Goal: Information Seeking & Learning: Learn about a topic

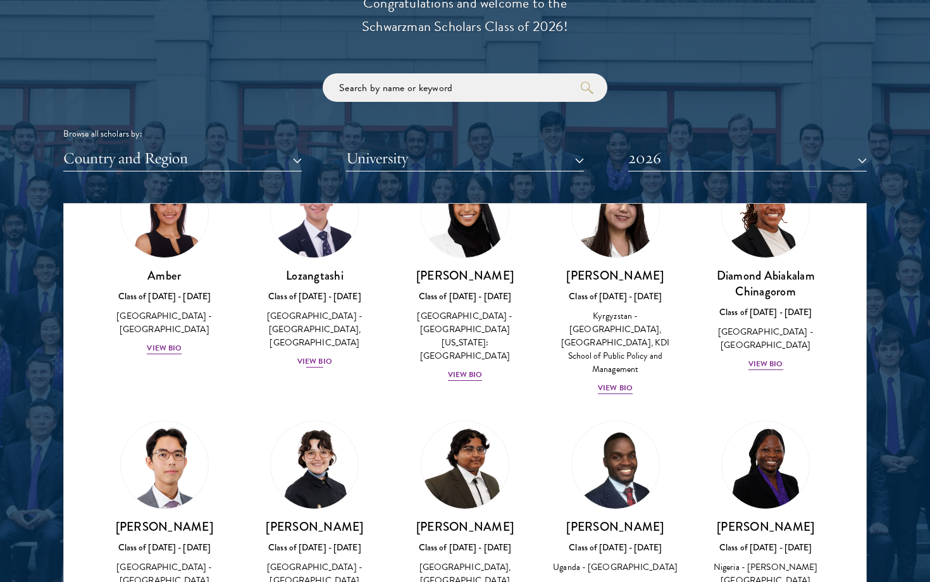
scroll to position [87, 0]
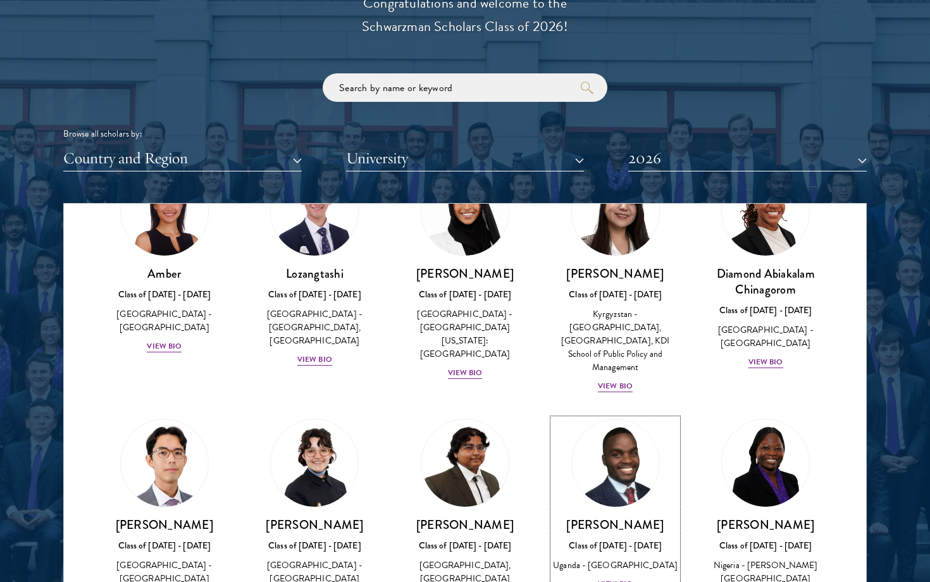
click at [603, 484] on img at bounding box center [615, 463] width 96 height 96
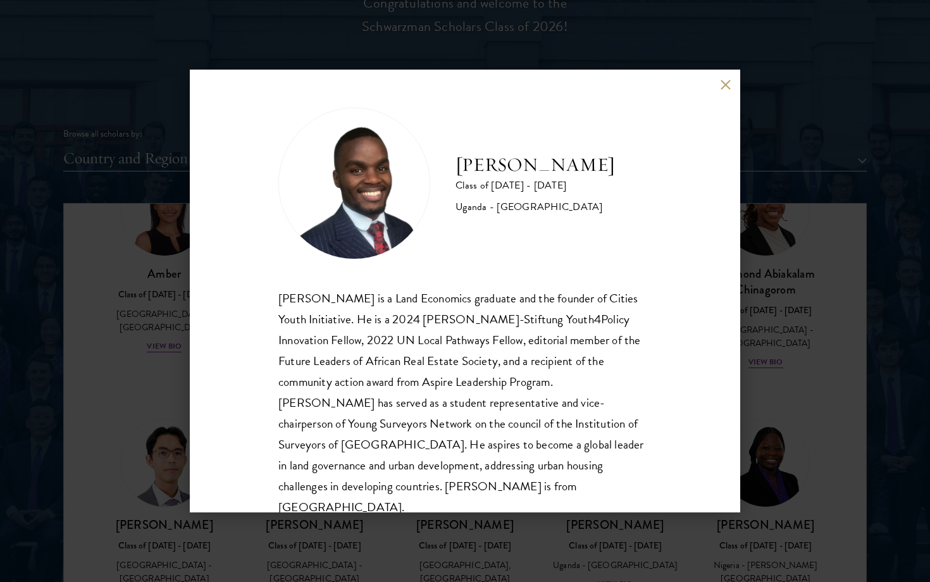
click at [832, 262] on div "[PERSON_NAME] Class of [DATE] - [DATE] [GEOGRAPHIC_DATA] - [GEOGRAPHIC_DATA] [G…" at bounding box center [465, 291] width 930 height 582
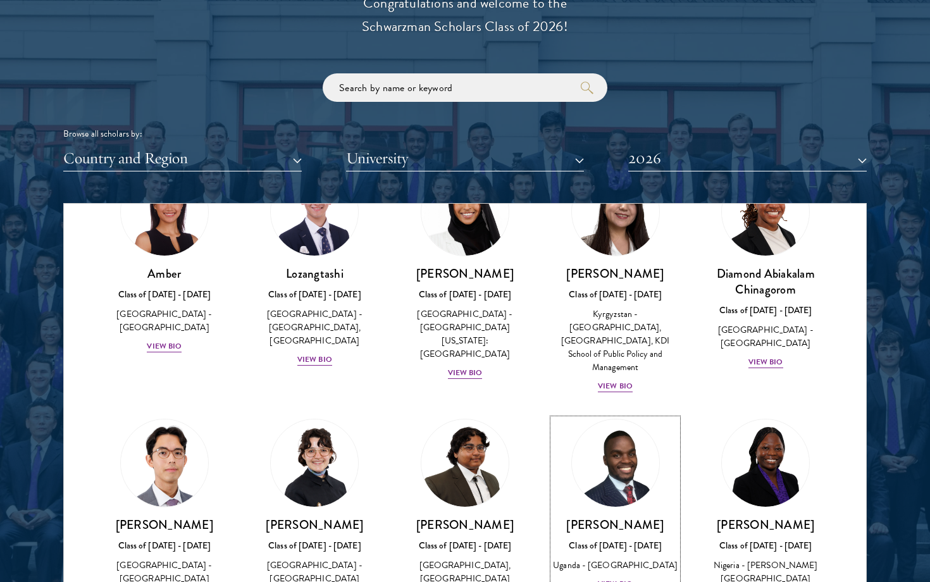
scroll to position [97, 0]
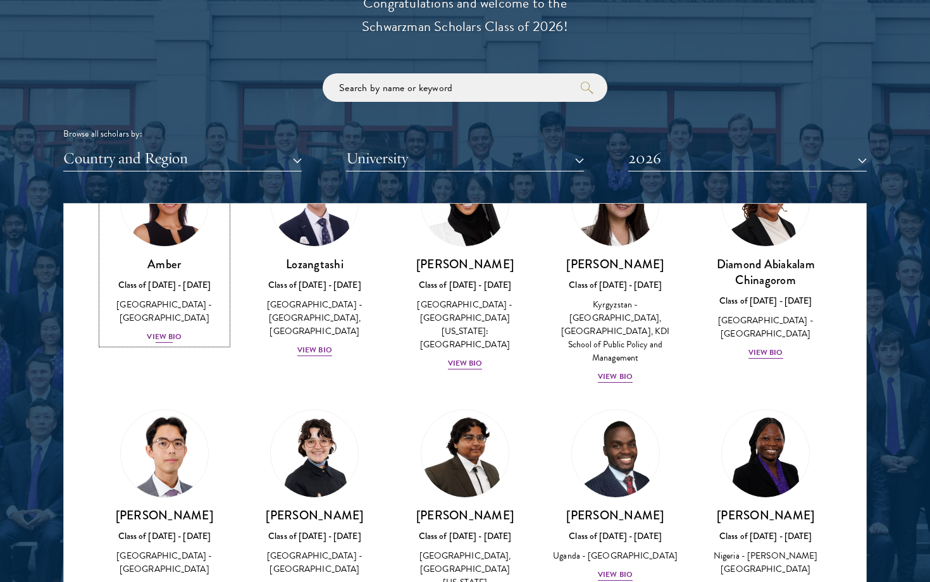
click at [160, 256] on h3 "Amber" at bounding box center [164, 264] width 125 height 16
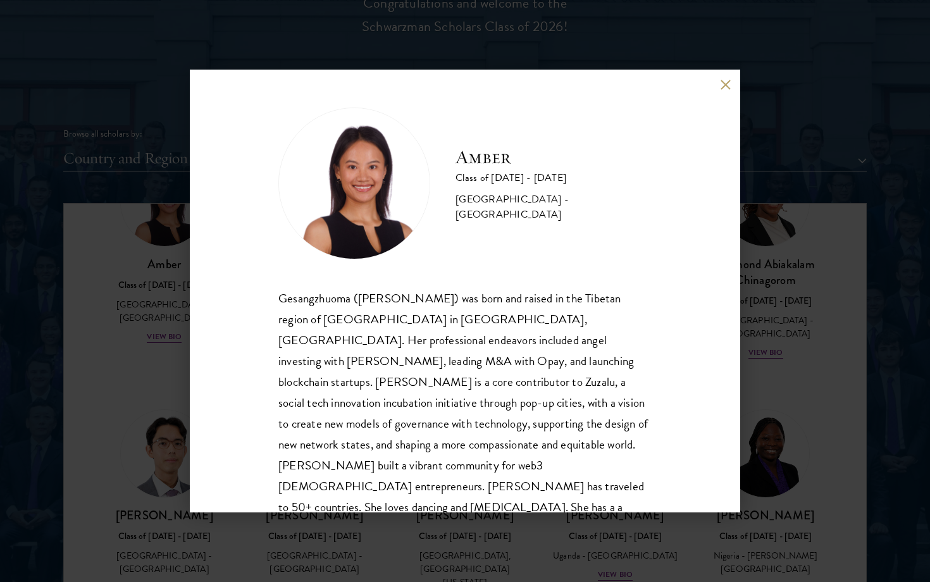
click at [771, 286] on div "Amber Class of [DATE] - [DATE] [GEOGRAPHIC_DATA] - [GEOGRAPHIC_DATA] Gesangzhuo…" at bounding box center [465, 291] width 930 height 582
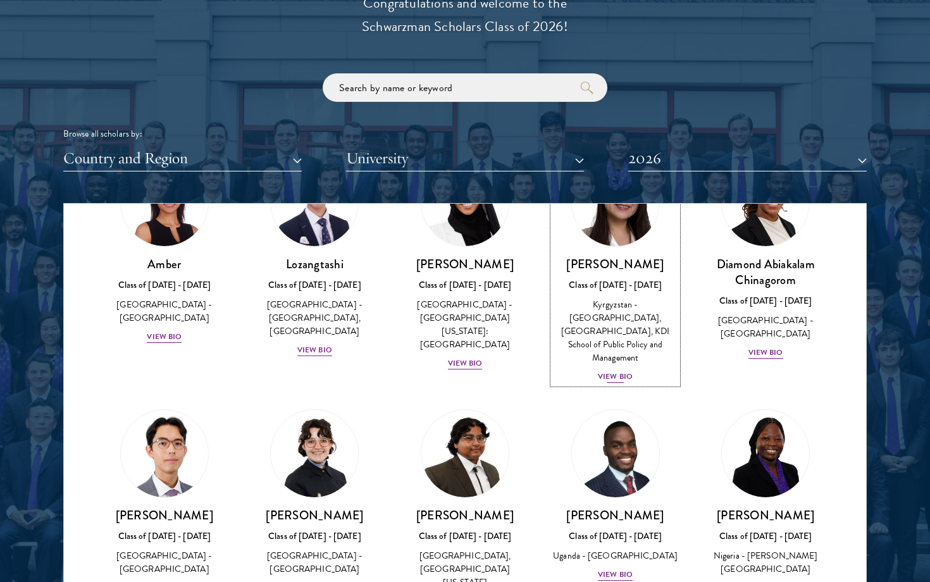
click at [635, 260] on h3 "[PERSON_NAME]" at bounding box center [615, 264] width 125 height 16
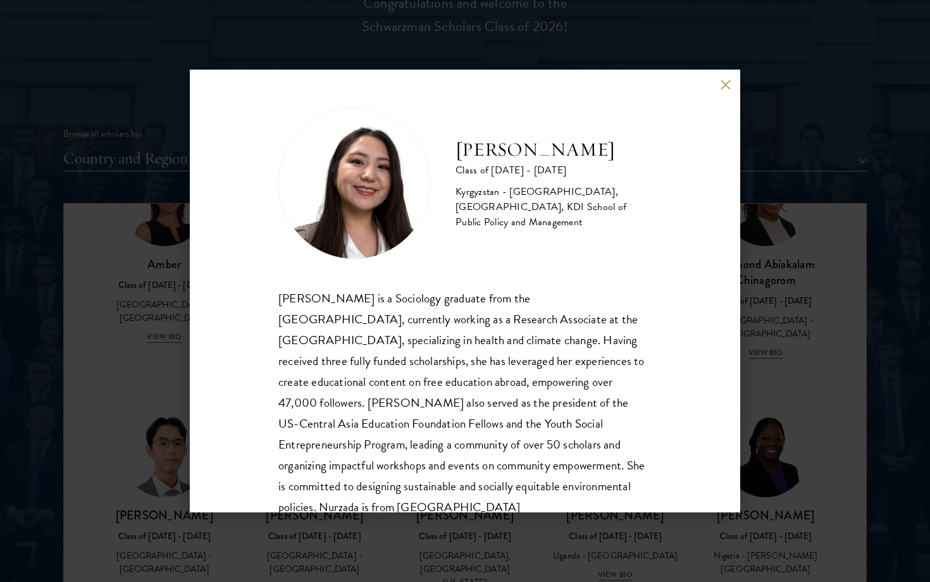
click at [763, 328] on div "Nurzada Abdivalieva Class of [DATE] - [DATE] [GEOGRAPHIC_DATA] - [GEOGRAPHIC_DA…" at bounding box center [465, 291] width 930 height 582
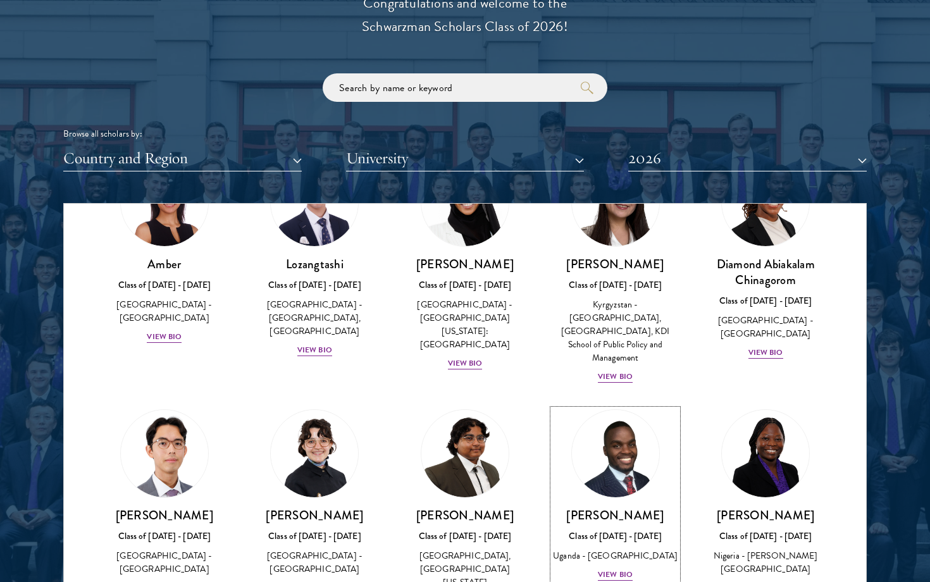
scroll to position [97, 0]
click at [762, 290] on div "Diamond Abiakalam [GEOGRAPHIC_DATA] Class of [DATE] - [DATE] [GEOGRAPHIC_DATA] …" at bounding box center [765, 308] width 125 height 104
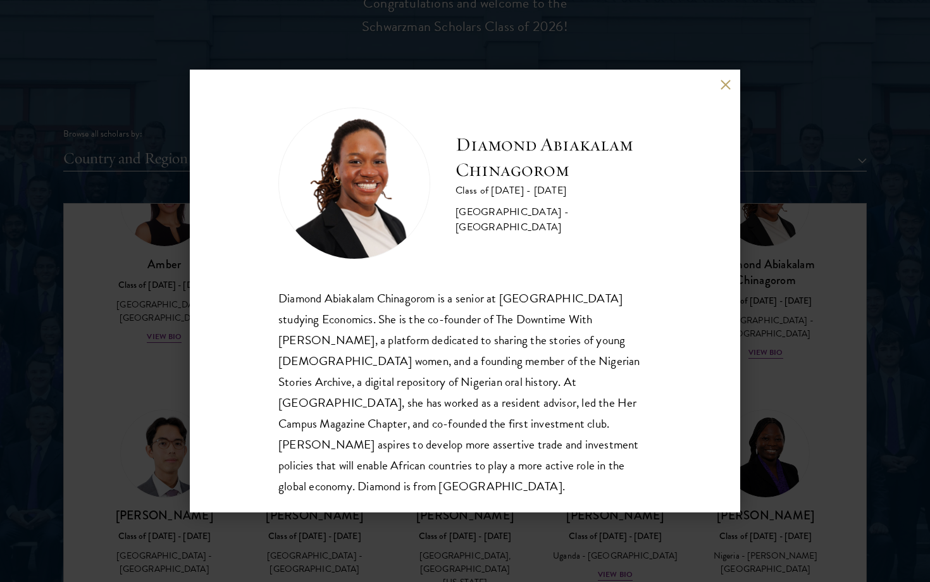
click at [763, 290] on div "Diamond Abiakalam [GEOGRAPHIC_DATA] Class of [DATE] - [DATE] [GEOGRAPHIC_DATA] …" at bounding box center [465, 291] width 930 height 582
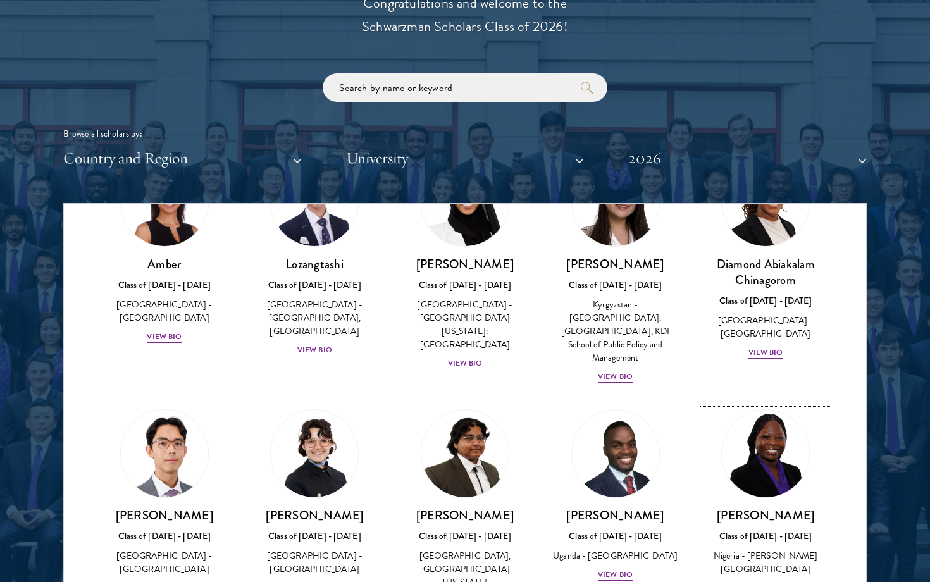
click at [778, 507] on h3 "[PERSON_NAME]" at bounding box center [765, 515] width 125 height 16
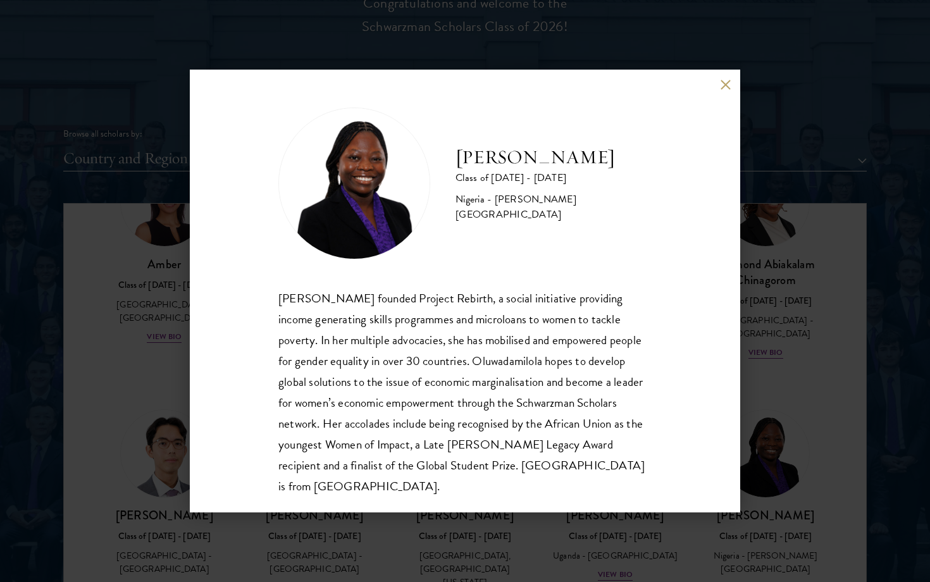
click at [806, 396] on div "[PERSON_NAME] Class of [DATE] - [DATE] [GEOGRAPHIC_DATA] - [PERSON_NAME][GEOGRA…" at bounding box center [465, 291] width 930 height 582
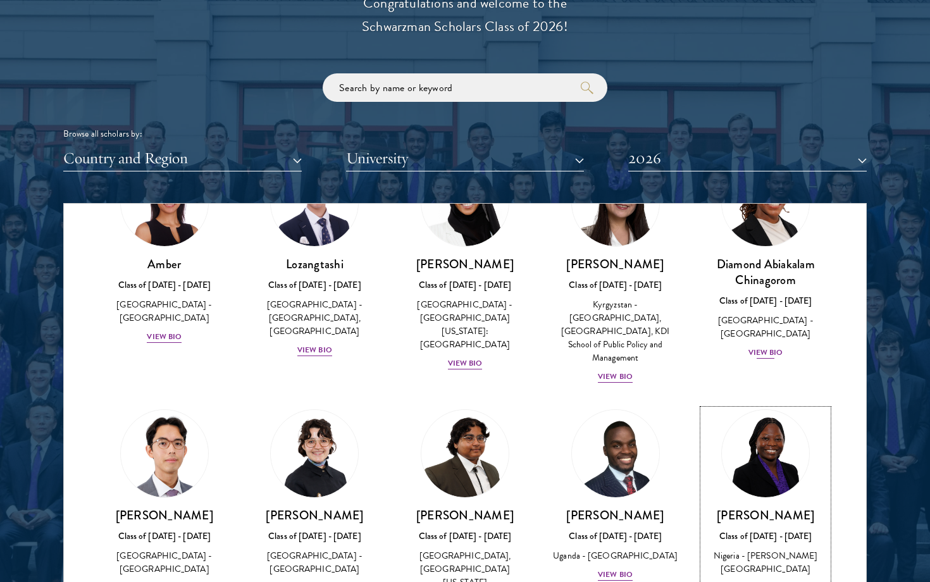
scroll to position [97, 0]
click at [753, 280] on h3 "Diamond Abiakalam Chinagorom" at bounding box center [765, 272] width 125 height 32
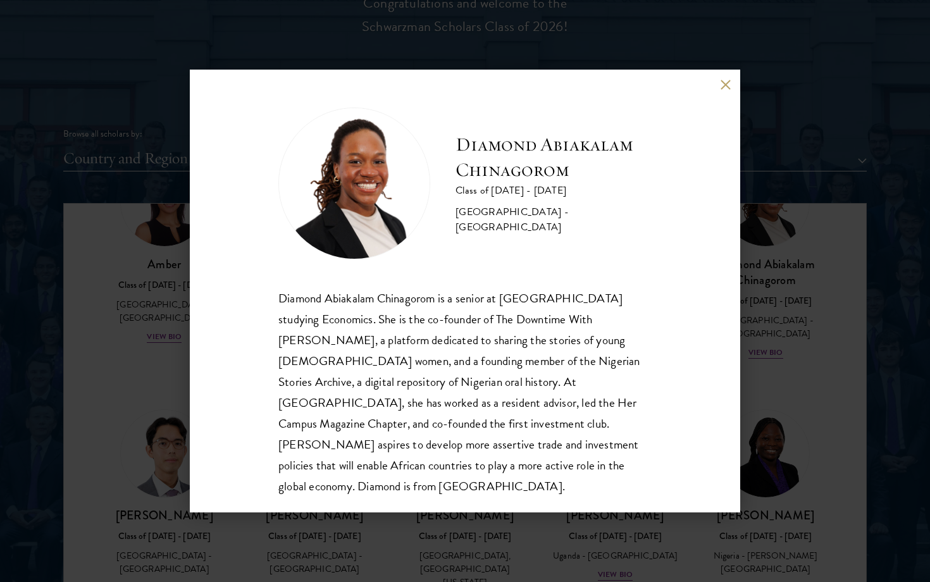
click at [746, 160] on div "Diamond Abiakalam [GEOGRAPHIC_DATA] Class of [DATE] - [DATE] [GEOGRAPHIC_DATA] …" at bounding box center [465, 291] width 930 height 582
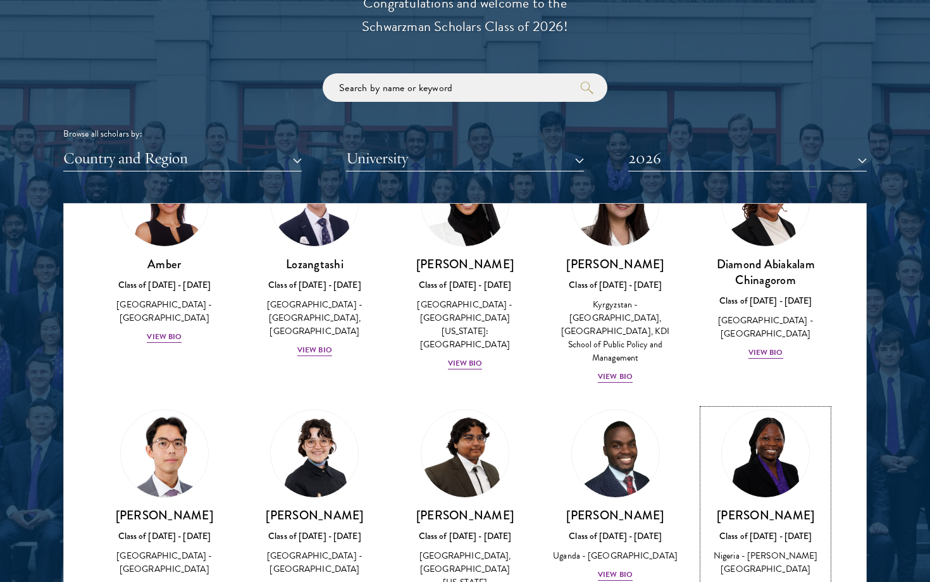
scroll to position [97, 0]
click at [727, 79] on div "Browse all scholars by: Country and Region All Countries and Regions [GEOGRAPHI…" at bounding box center [464, 122] width 803 height 98
click at [620, 507] on h3 "[PERSON_NAME]" at bounding box center [615, 515] width 125 height 16
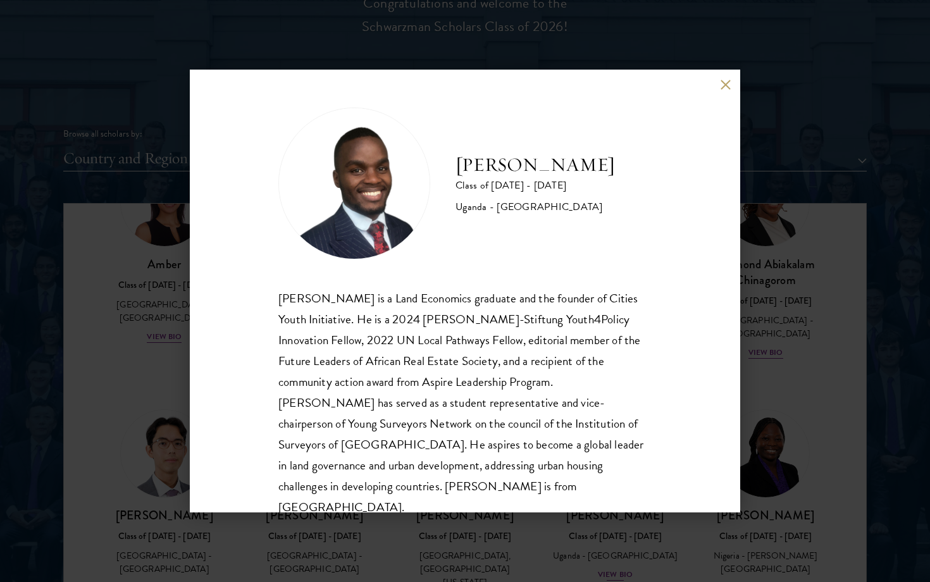
click at [622, 531] on div "[PERSON_NAME] Class of [DATE] - [DATE] [GEOGRAPHIC_DATA] - [GEOGRAPHIC_DATA] [G…" at bounding box center [465, 291] width 930 height 582
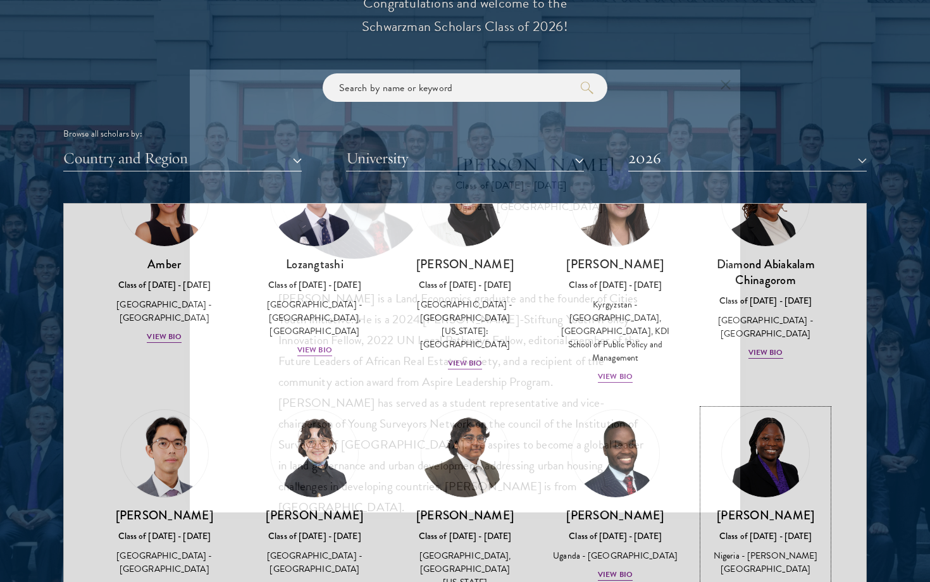
scroll to position [97, 0]
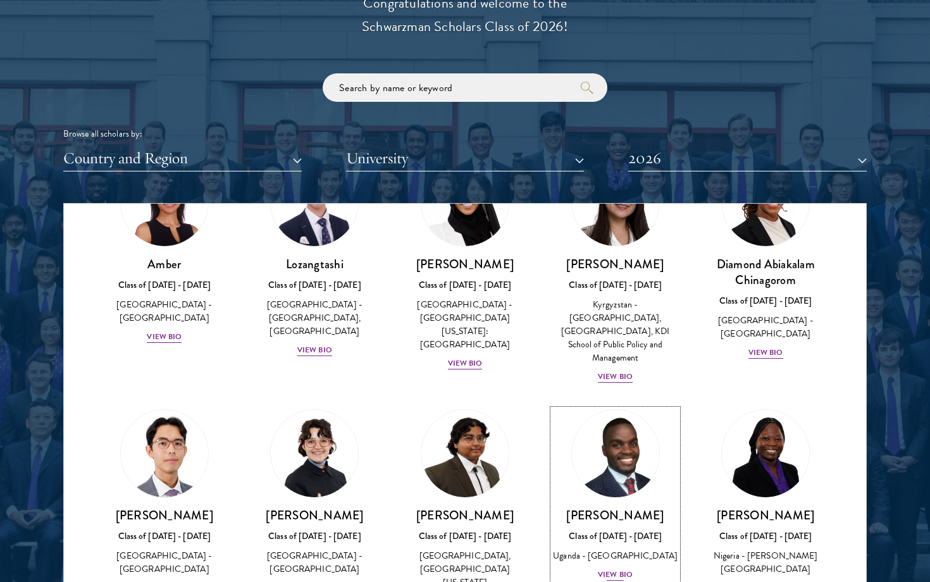
click at [609, 507] on h3 "[PERSON_NAME]" at bounding box center [615, 515] width 125 height 16
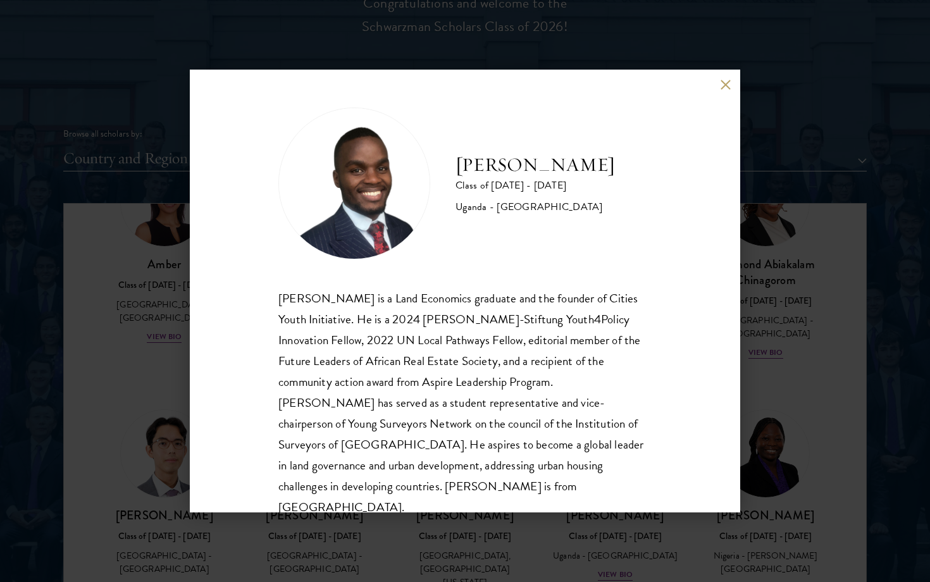
click at [809, 225] on div "[PERSON_NAME] Class of [DATE] - [DATE] [GEOGRAPHIC_DATA] - [GEOGRAPHIC_DATA] [G…" at bounding box center [465, 291] width 930 height 582
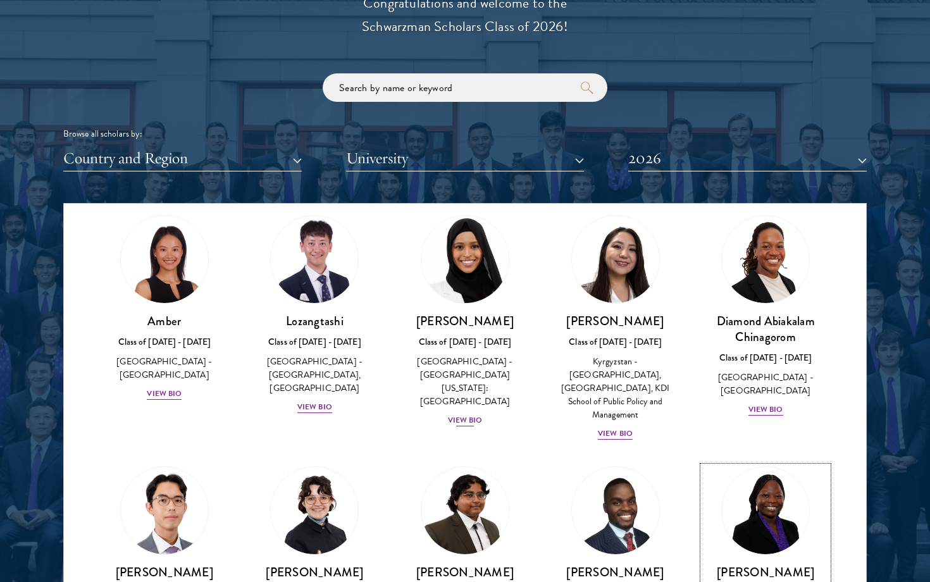
scroll to position [0, 0]
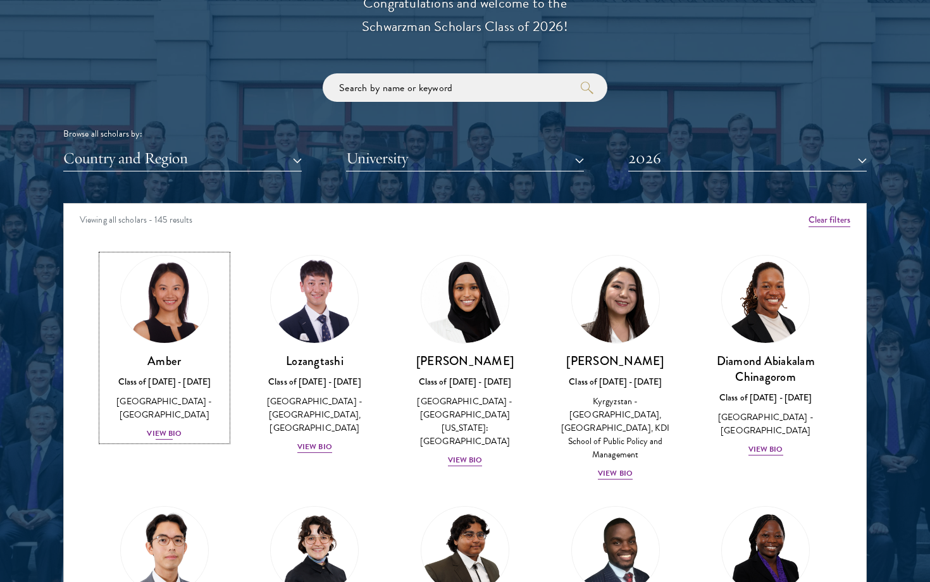
click at [159, 333] on img at bounding box center [164, 299] width 96 height 96
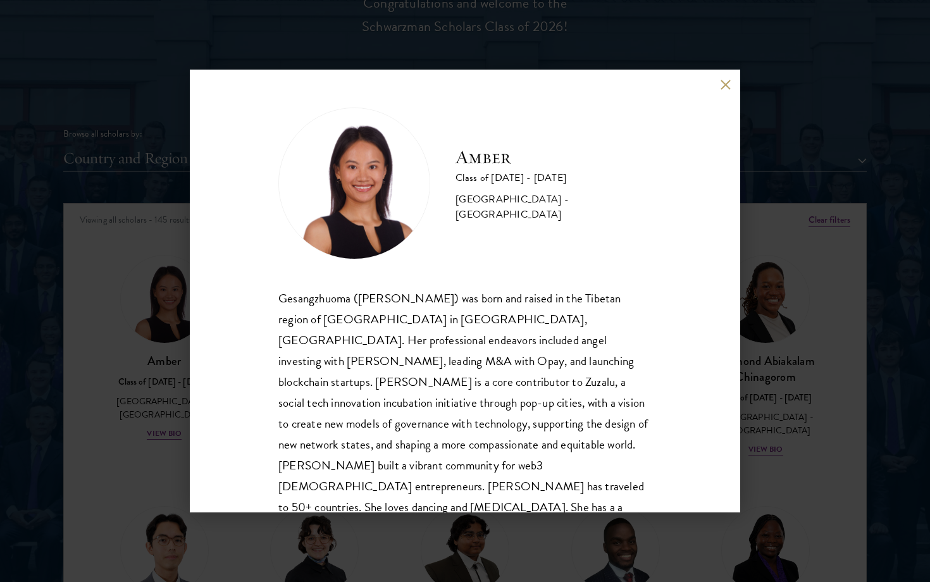
click at [724, 85] on button at bounding box center [725, 84] width 11 height 11
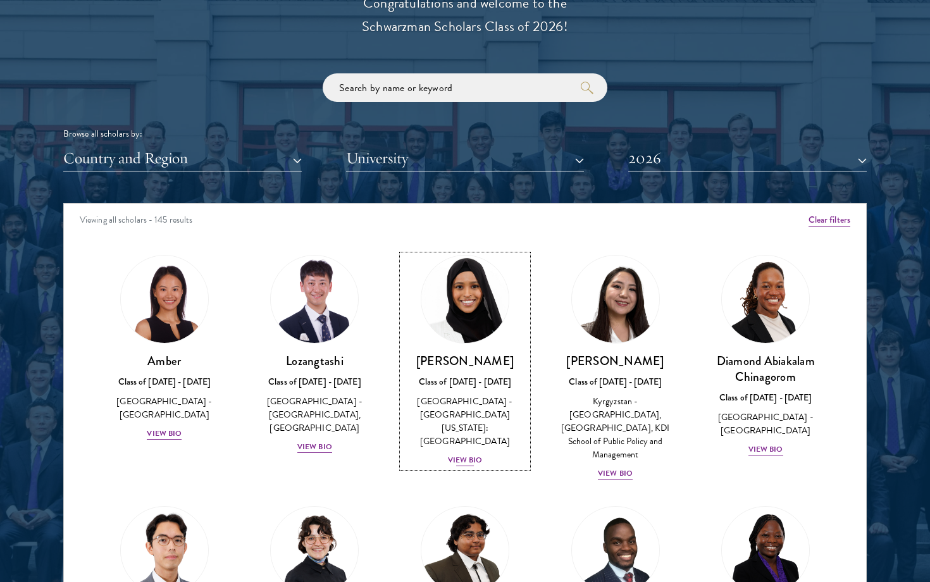
click at [479, 327] on img at bounding box center [465, 299] width 96 height 96
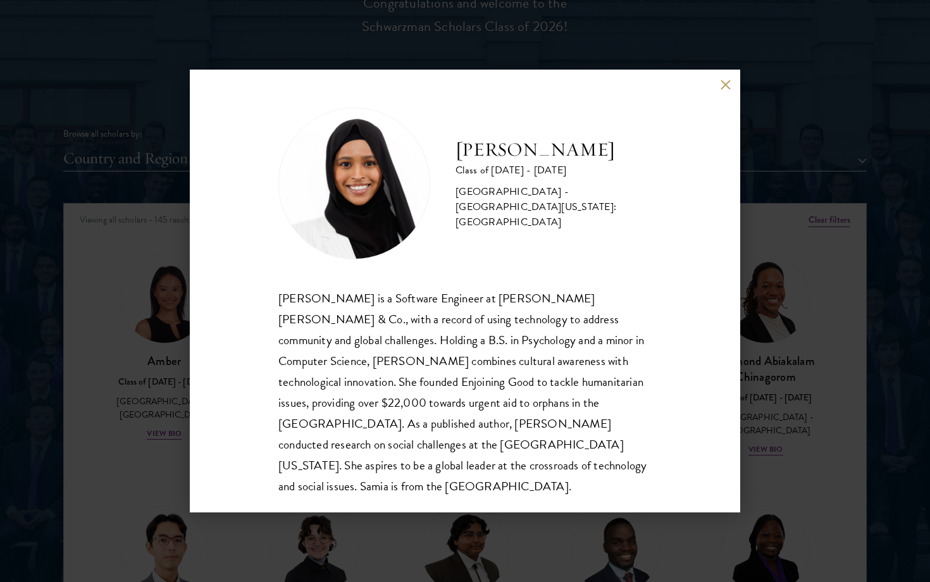
click at [725, 79] on button at bounding box center [725, 84] width 11 height 11
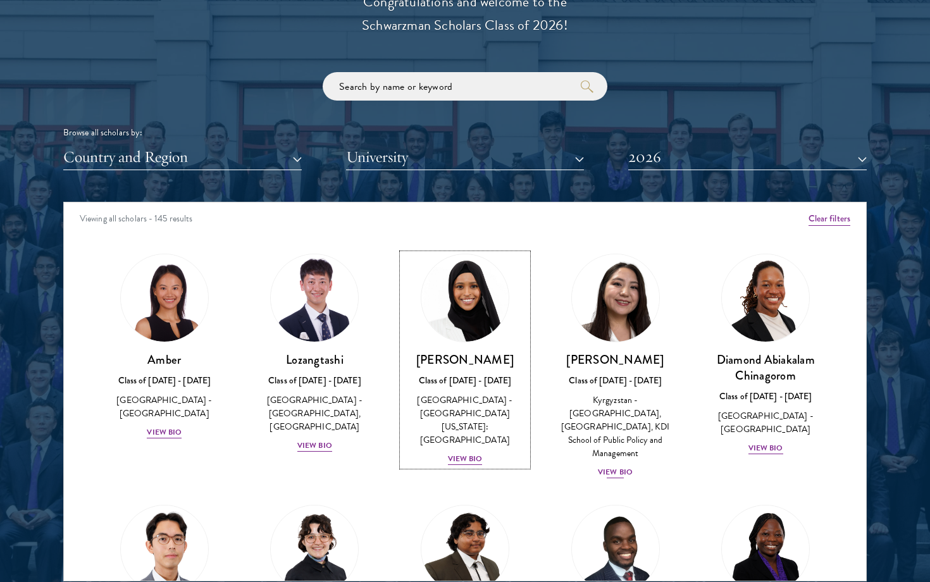
scroll to position [1480, 0]
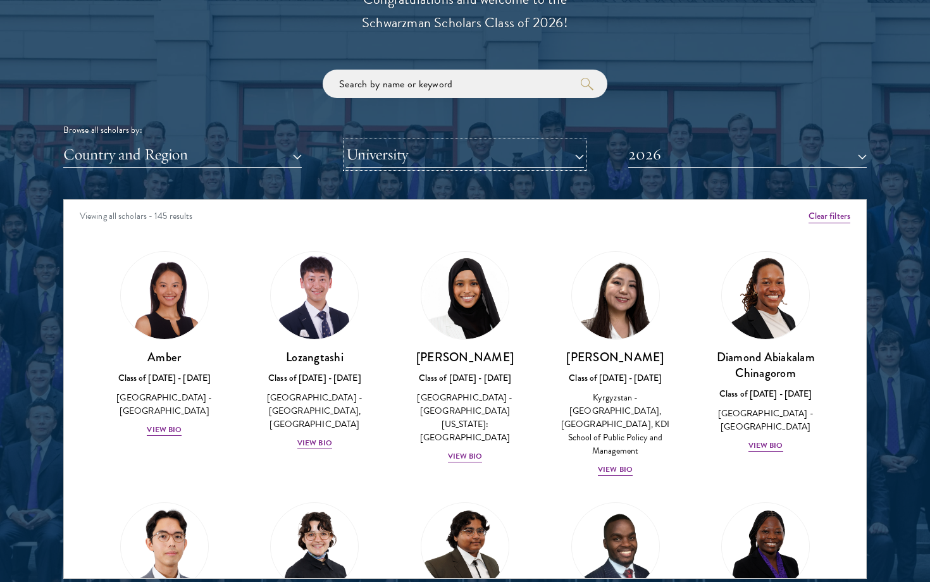
click at [579, 154] on button "University" at bounding box center [465, 155] width 238 height 26
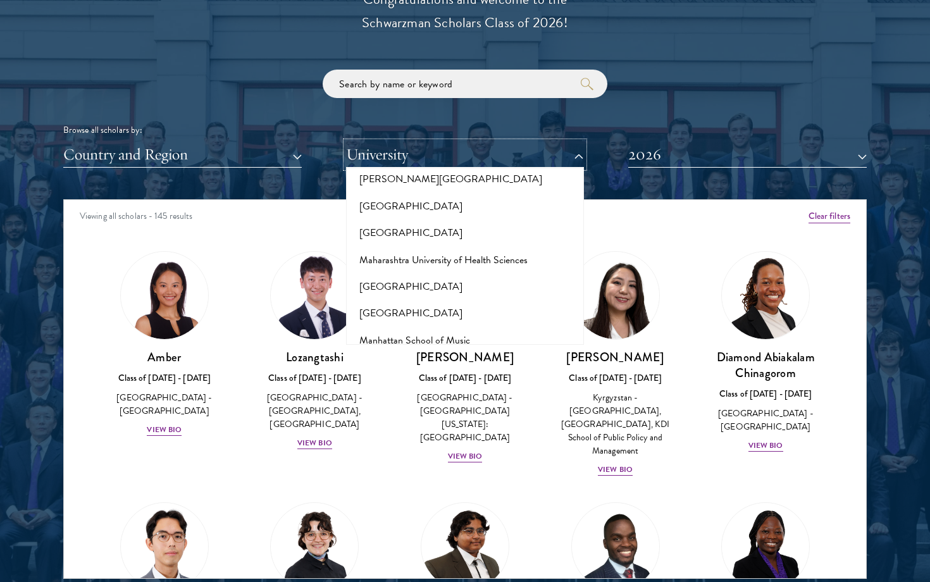
scroll to position [4533, 0]
click at [451, 462] on button "[US_STATE][GEOGRAPHIC_DATA]" at bounding box center [465, 475] width 231 height 27
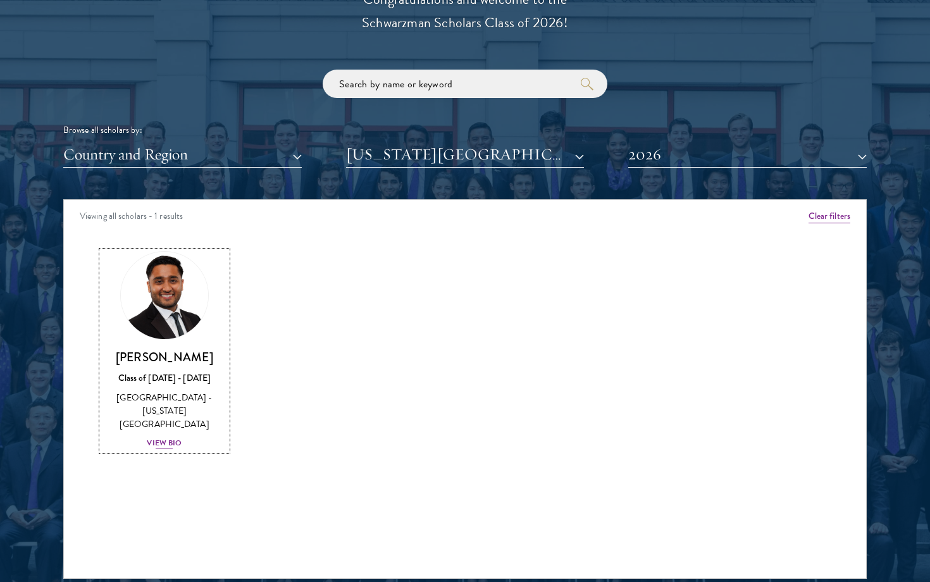
click at [178, 292] on img at bounding box center [164, 295] width 96 height 96
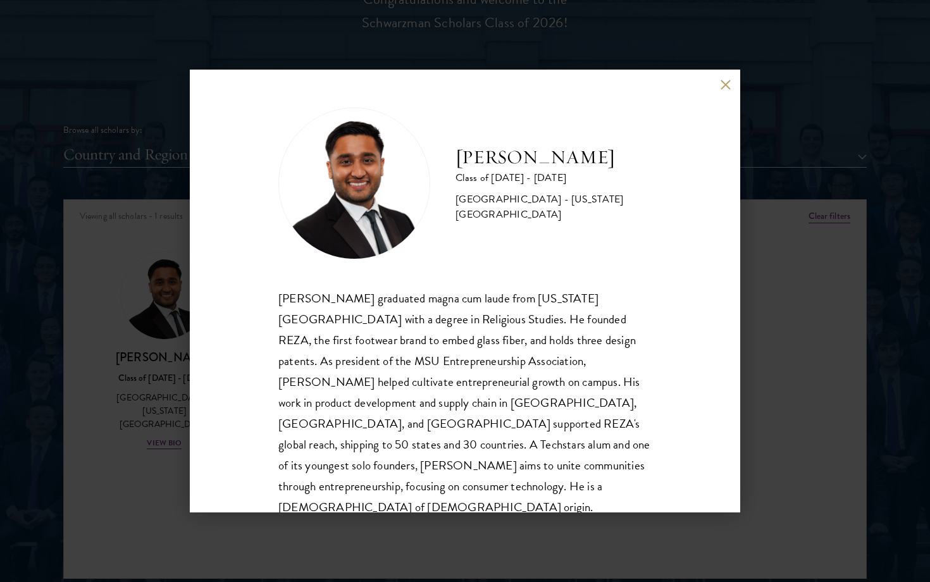
click at [526, 319] on div "[PERSON_NAME] graduated magna cum laude from [US_STATE][GEOGRAPHIC_DATA] with a…" at bounding box center [464, 403] width 373 height 230
copy div "REZA"
click at [716, 83] on div "[PERSON_NAME] Class of [DATE] - [DATE] [GEOGRAPHIC_DATA] - [US_STATE][GEOGRAPHI…" at bounding box center [465, 291] width 550 height 443
click at [716, 85] on div "[PERSON_NAME] Class of [DATE] - [DATE] [GEOGRAPHIC_DATA] - [US_STATE][GEOGRAPHI…" at bounding box center [465, 291] width 550 height 443
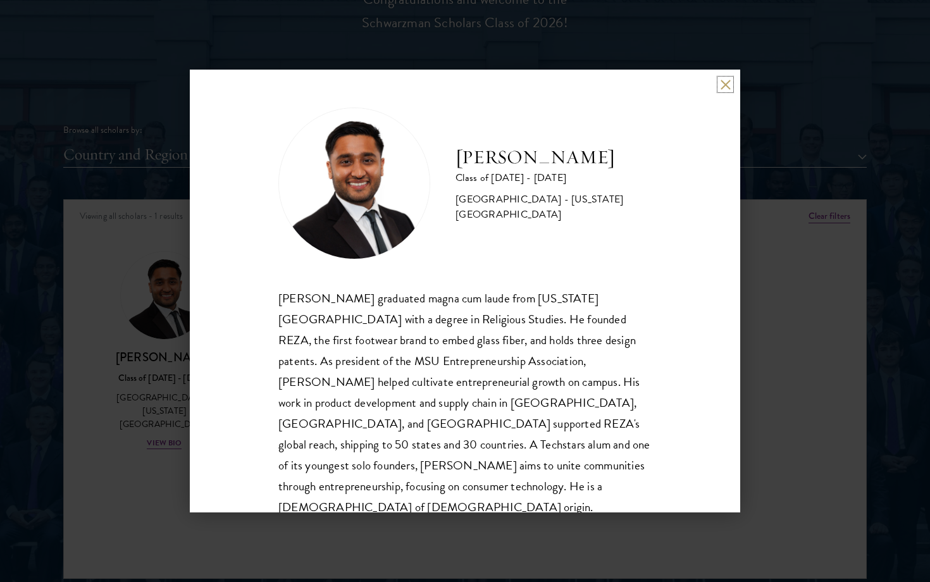
click at [726, 80] on button at bounding box center [725, 84] width 11 height 11
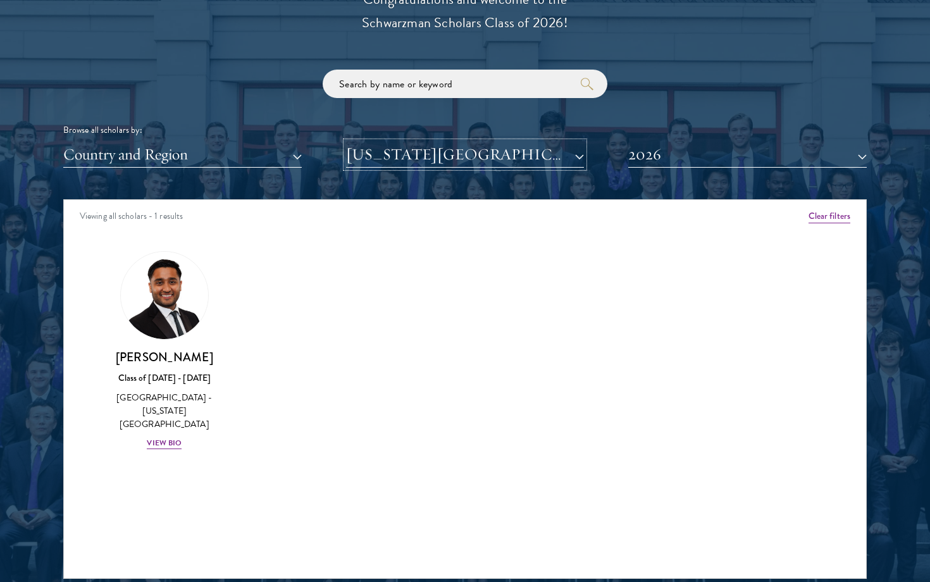
click at [475, 151] on button "[US_STATE][GEOGRAPHIC_DATA]" at bounding box center [465, 155] width 238 height 26
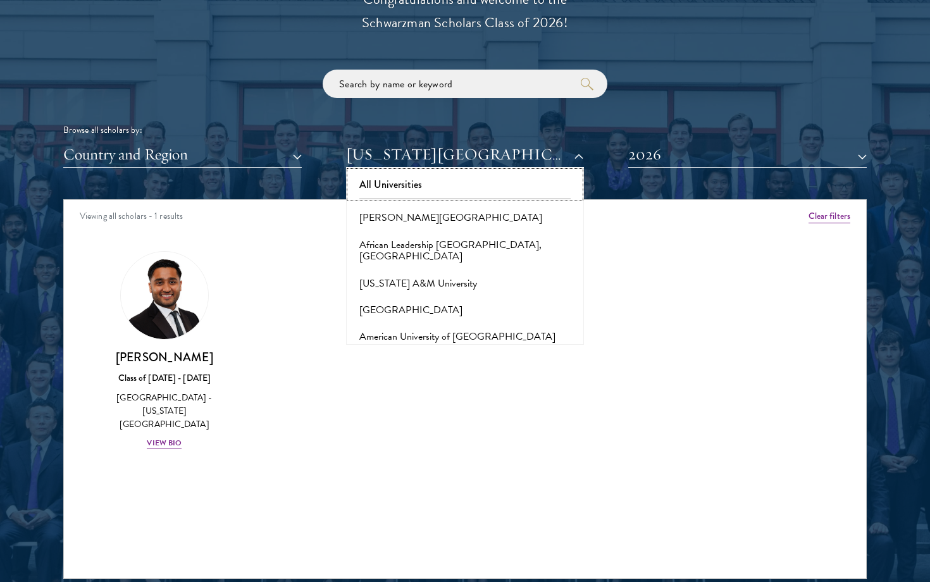
click at [488, 186] on button "All Universities" at bounding box center [465, 184] width 231 height 27
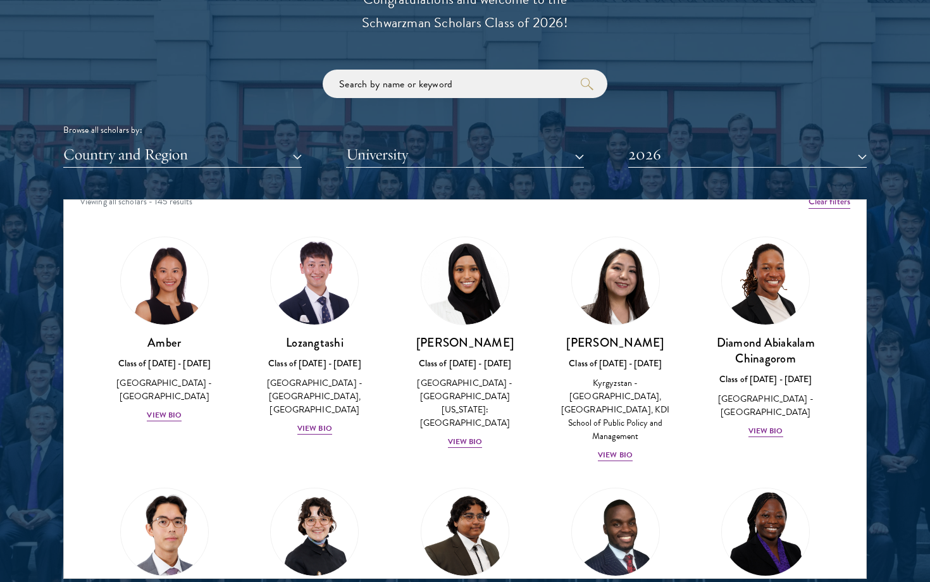
scroll to position [15, 0]
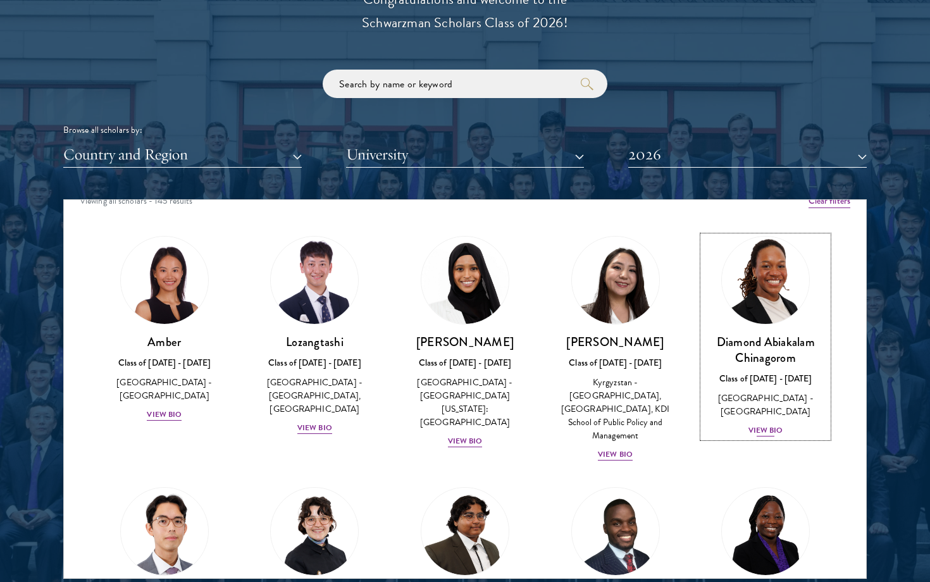
click at [780, 319] on img at bounding box center [765, 280] width 96 height 96
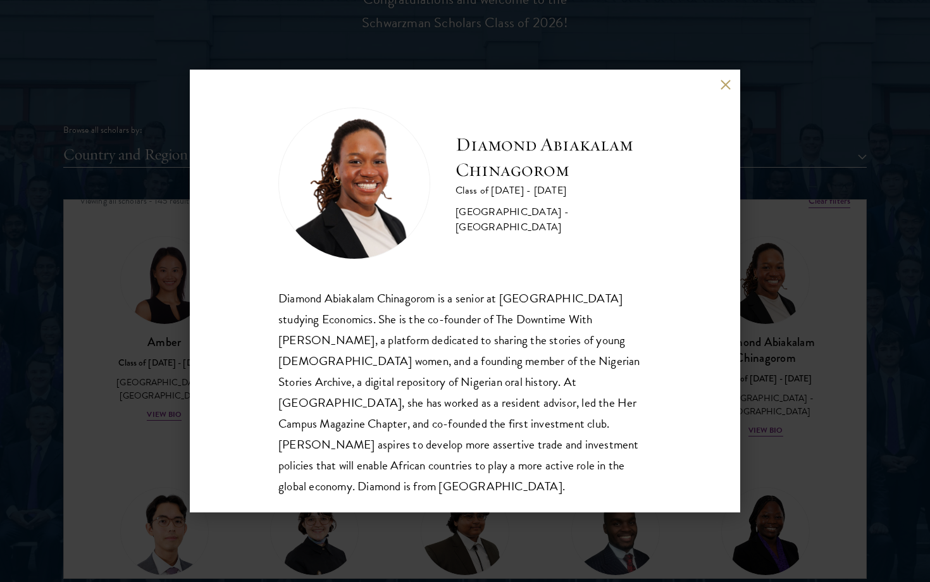
click at [718, 80] on div "Diamond Abiakalam [GEOGRAPHIC_DATA] Class of [DATE] - [DATE] [GEOGRAPHIC_DATA] …" at bounding box center [465, 291] width 550 height 443
